Goal: Transaction & Acquisition: Purchase product/service

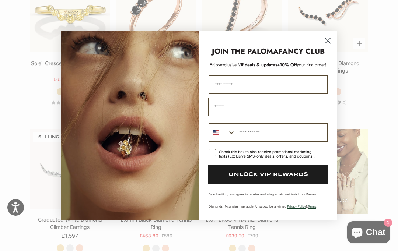
scroll to position [727, 0]
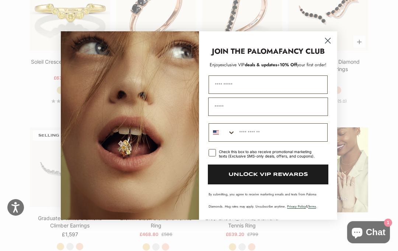
click at [332, 47] on circle "Close dialog" at bounding box center [327, 41] width 12 height 12
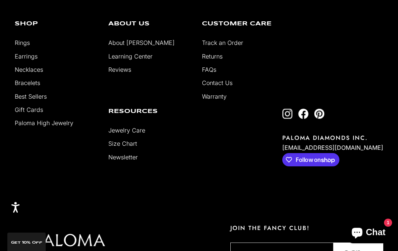
scroll to position [1663, 0]
click at [17, 74] on ul "Rings Earrings Necklaces Bracelets Best Sellers Gift Cards Paloma High Jewelry" at bounding box center [56, 83] width 82 height 90
click at [17, 60] on link "Earrings" at bounding box center [26, 56] width 23 height 7
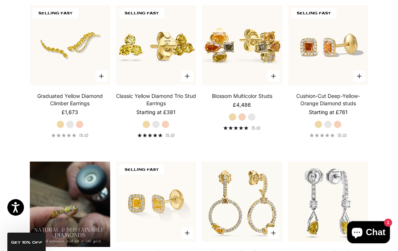
scroll to position [385, 0]
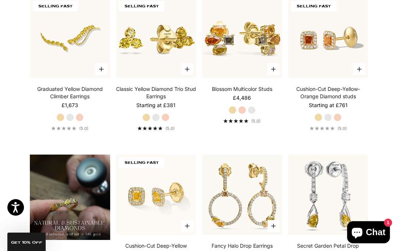
click at [391, 131] on section "Filter Sort by: Featured Sort by Featured Best selling Alphabetically, A-Z Alph…" at bounding box center [199, 146] width 398 height 707
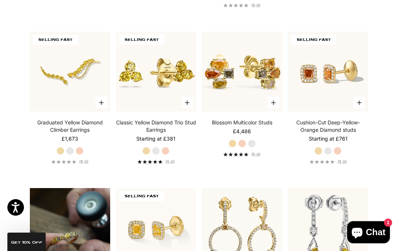
scroll to position [348, 0]
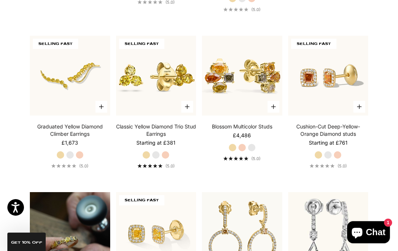
click at [344, 93] on img at bounding box center [328, 76] width 88 height 88
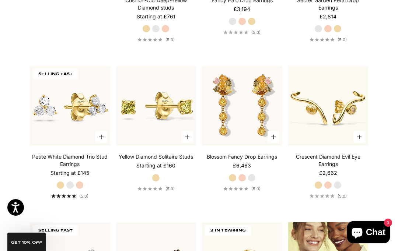
scroll to position [632, 0]
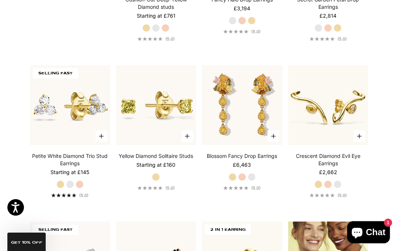
click at [239, 115] on img at bounding box center [242, 105] width 88 height 88
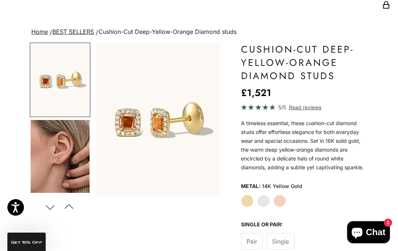
scroll to position [27, 0]
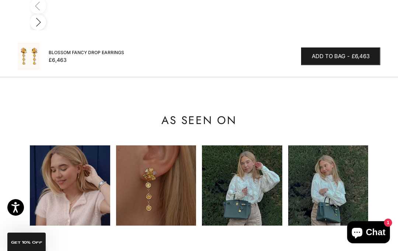
scroll to position [724, 0]
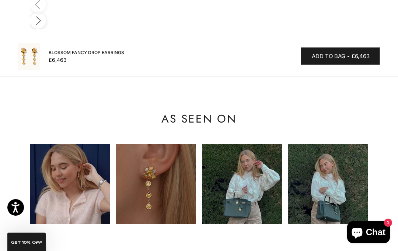
click at [52, 155] on img at bounding box center [70, 184] width 80 height 80
click at [70, 158] on img at bounding box center [70, 184] width 80 height 80
click at [75, 154] on img at bounding box center [70, 184] width 80 height 80
click at [75, 162] on img at bounding box center [70, 184] width 80 height 80
click at [132, 164] on img at bounding box center [156, 184] width 80 height 80
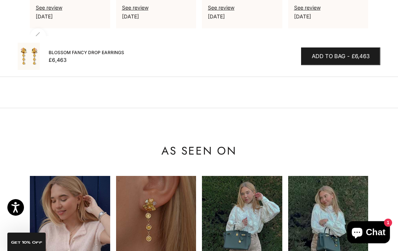
scroll to position [682, 0]
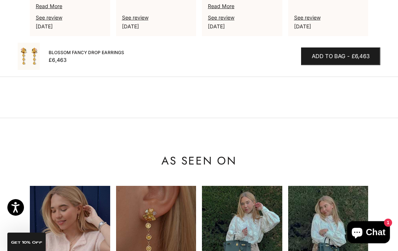
click at [148, 186] on img at bounding box center [156, 226] width 80 height 80
click at [240, 197] on img at bounding box center [242, 226] width 80 height 80
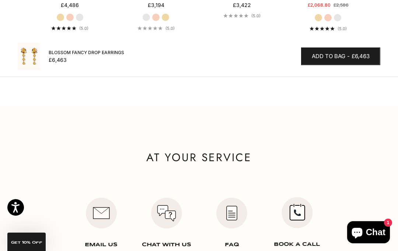
scroll to position [1181, 0]
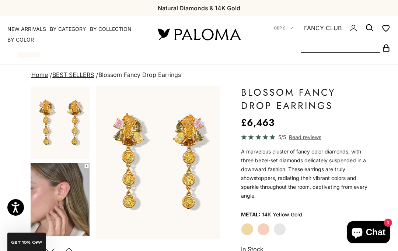
scroll to position [539, 0]
